Goal: Book appointment/travel/reservation

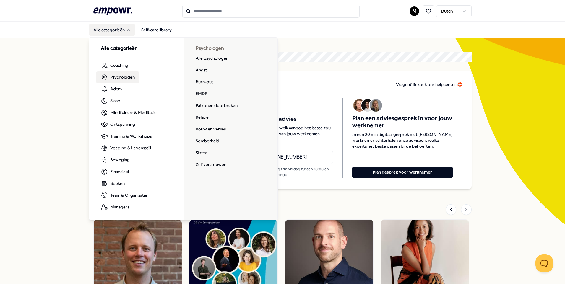
click at [123, 79] on span "Psychologen" at bounding box center [122, 77] width 25 height 7
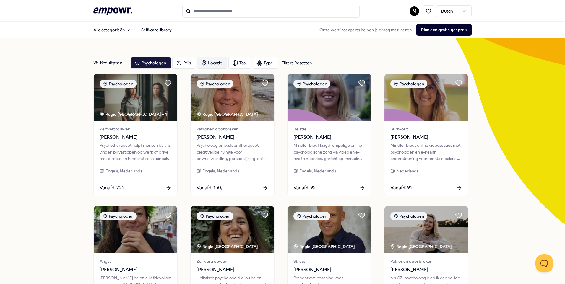
click at [220, 65] on div "Locatie" at bounding box center [212, 63] width 30 height 12
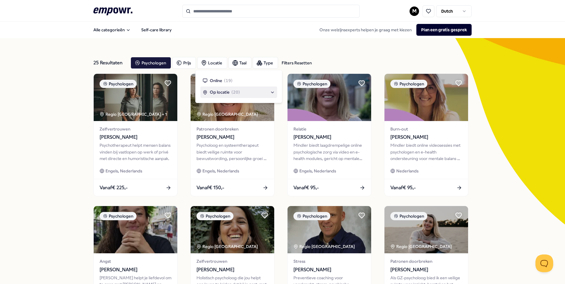
click at [232, 95] on span "( 20 )" at bounding box center [235, 92] width 9 height 7
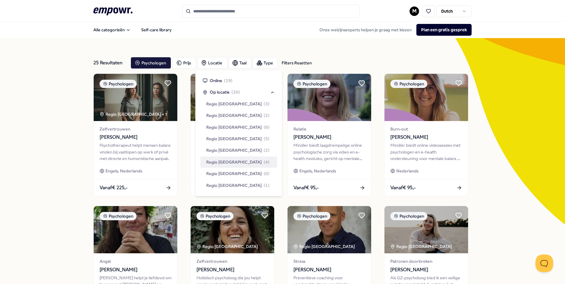
click at [233, 162] on span "Regio [GEOGRAPHIC_DATA]" at bounding box center [234, 162] width 56 height 7
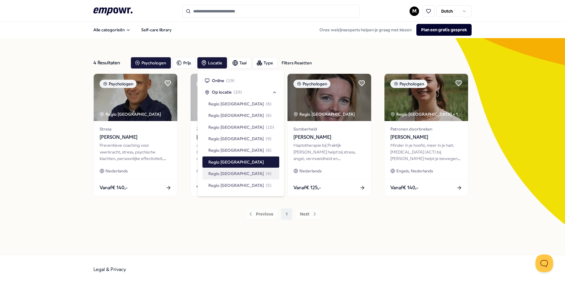
click at [312, 247] on div "4 Resultaten Filters Resetten Psychologen [PERSON_NAME] Type Filters Resetten P…" at bounding box center [282, 146] width 378 height 217
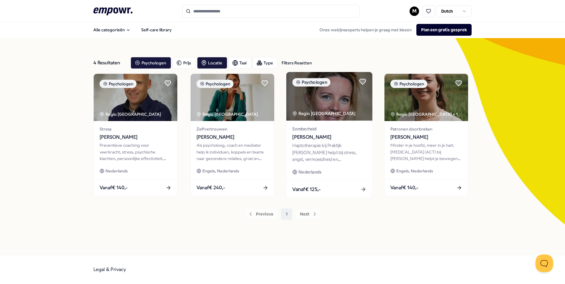
click at [318, 100] on img at bounding box center [329, 96] width 86 height 49
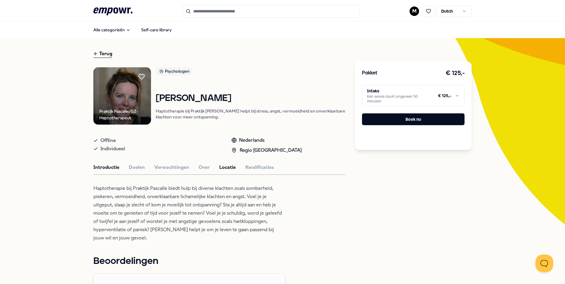
click at [224, 171] on button "Locatie" at bounding box center [227, 168] width 17 height 8
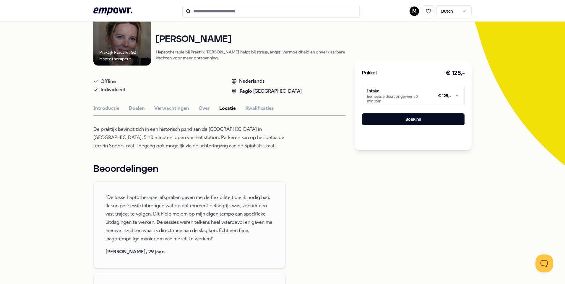
scroll to position [89, 0]
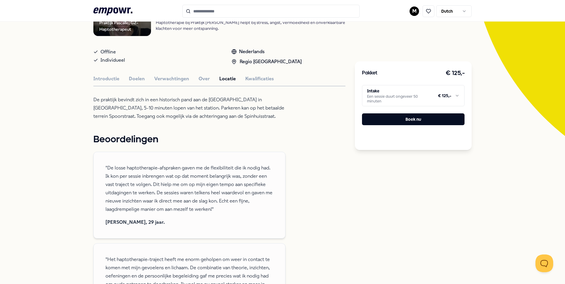
click at [228, 14] on input "Search for products, categories or subcategories" at bounding box center [270, 11] width 177 height 13
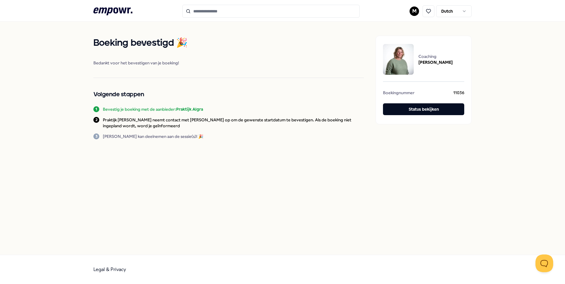
click at [98, 6] on icon ".empowr-logo_svg__cls-1{fill:#03032f}" at bounding box center [112, 11] width 39 height 11
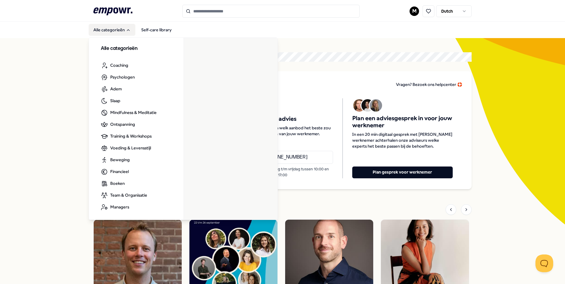
drag, startPoint x: 116, startPoint y: 29, endPoint x: 111, endPoint y: 70, distance: 41.1
click at [115, 29] on button "Alle categorieën" at bounding box center [112, 30] width 47 height 12
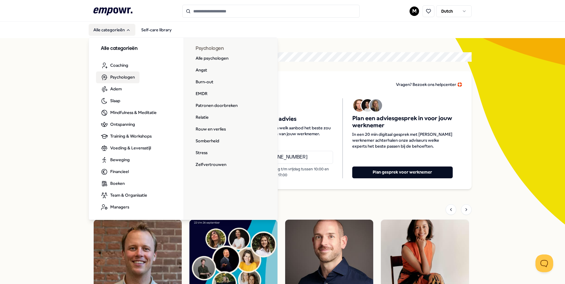
click at [113, 76] on span "Psychologen" at bounding box center [122, 77] width 25 height 7
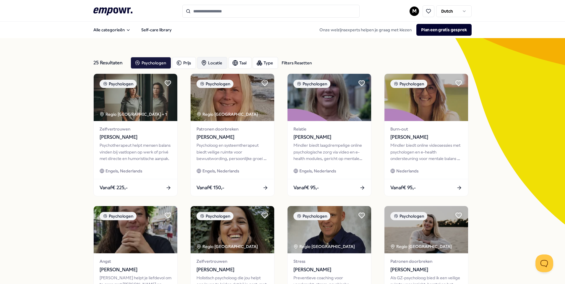
click at [212, 60] on div "Locatie" at bounding box center [212, 63] width 30 height 12
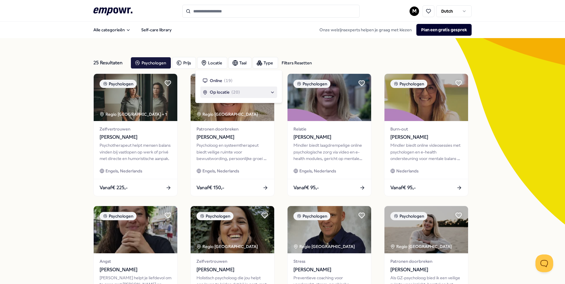
click at [223, 93] on span "Op locatie" at bounding box center [220, 92] width 20 height 7
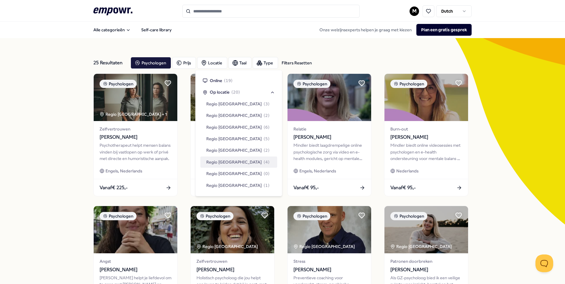
click at [230, 161] on span "Regio [GEOGRAPHIC_DATA]" at bounding box center [234, 162] width 56 height 7
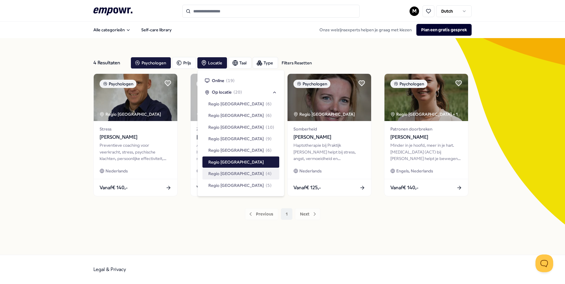
click at [197, 227] on div "4 Resultaten Filters Resetten Psychologen [PERSON_NAME] Type Filters Resetten P…" at bounding box center [282, 146] width 378 height 189
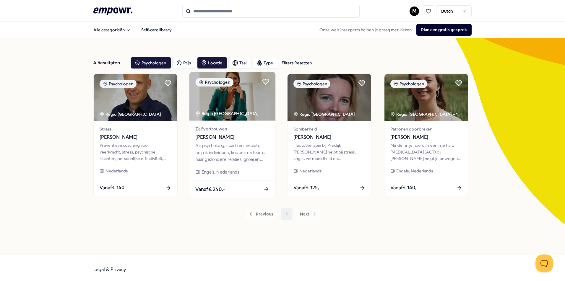
click at [236, 149] on div "Als psycholoog, coach en mediator help ik individuen, koppels en teams naar gez…" at bounding box center [232, 152] width 74 height 20
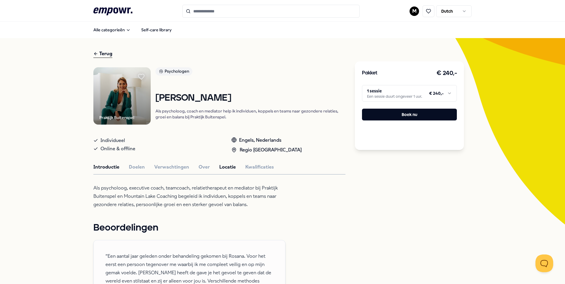
click at [219, 167] on button "Locatie" at bounding box center [227, 167] width 17 height 8
